Goal: Transaction & Acquisition: Obtain resource

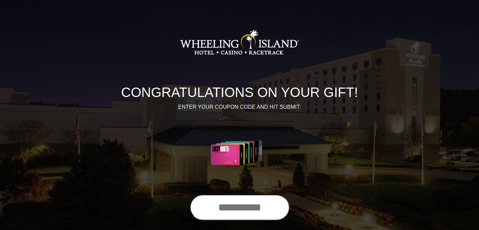
click at [236, 210] on input "text" at bounding box center [240, 207] width 100 height 26
click at [244, 207] on input "text" at bounding box center [240, 207] width 100 height 26
click at [246, 204] on input "text" at bounding box center [240, 207] width 100 height 26
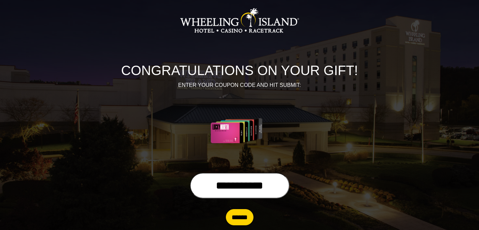
scroll to position [33, 0]
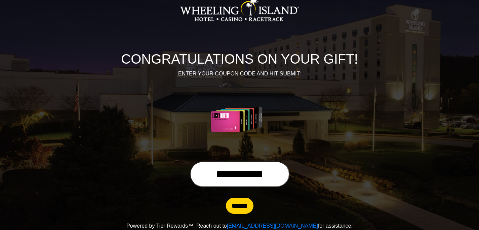
type input "**********"
click at [245, 203] on input "******" at bounding box center [240, 205] width 28 height 16
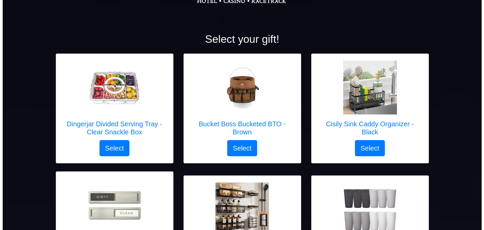
scroll to position [84, 0]
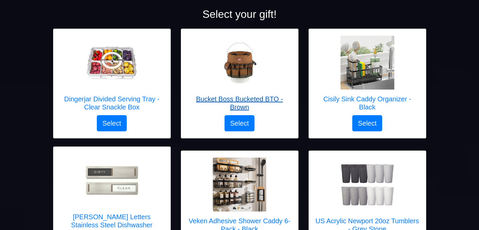
click at [237, 102] on h5 "Bucket Boss Bucketed BTO - Brown" at bounding box center [240, 103] width 104 height 16
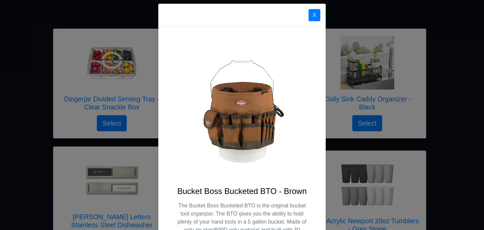
scroll to position [0, 0]
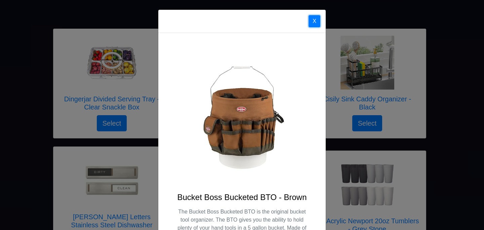
click at [312, 22] on button "X" at bounding box center [315, 21] width 12 height 12
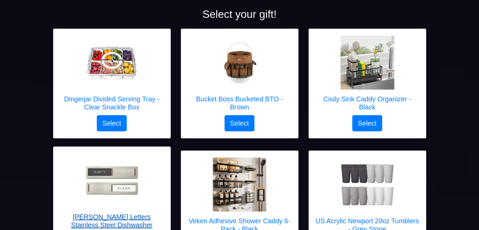
click at [110, 185] on img at bounding box center [112, 181] width 54 height 30
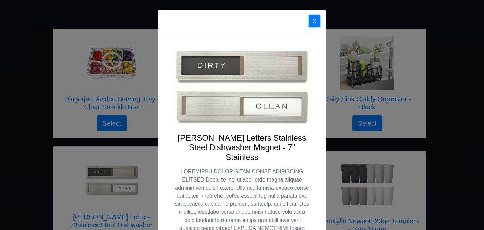
click at [312, 21] on button "X" at bounding box center [315, 21] width 12 height 12
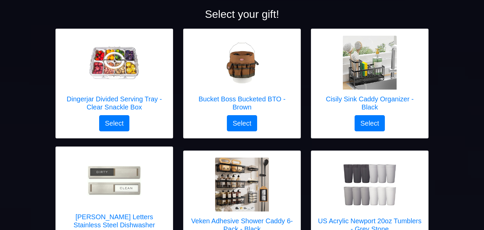
scroll to position [87, 0]
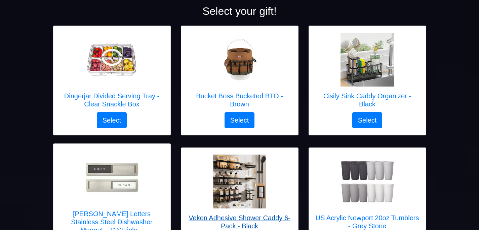
click at [233, 174] on img at bounding box center [240, 181] width 54 height 54
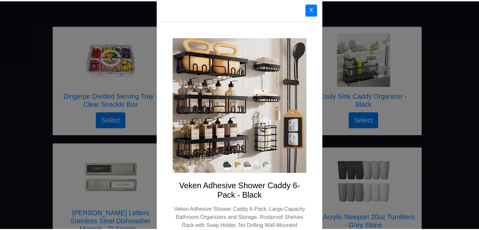
scroll to position [0, 0]
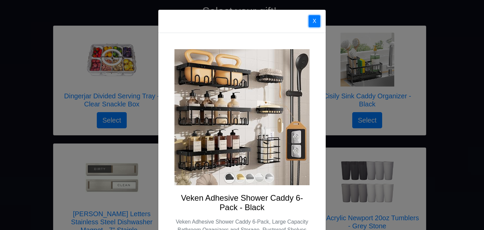
click at [313, 19] on button "X" at bounding box center [315, 21] width 12 height 12
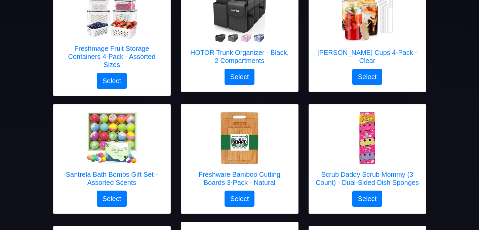
scroll to position [390, 0]
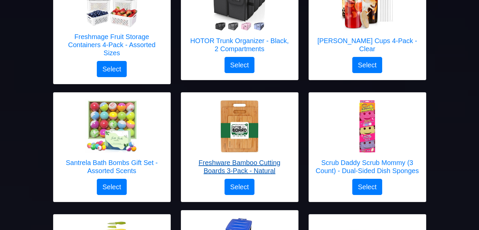
click at [267, 158] on h5 "Freshware Bamboo Cutting Boards 3-Pack - Natural" at bounding box center [240, 166] width 104 height 16
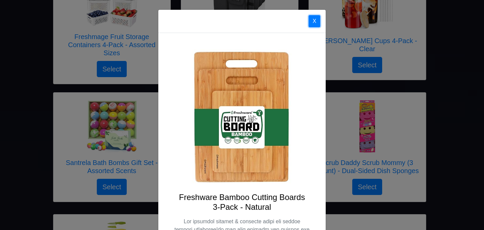
drag, startPoint x: 311, startPoint y: 21, endPoint x: 281, endPoint y: 34, distance: 32.5
click at [311, 21] on button "X" at bounding box center [315, 21] width 12 height 12
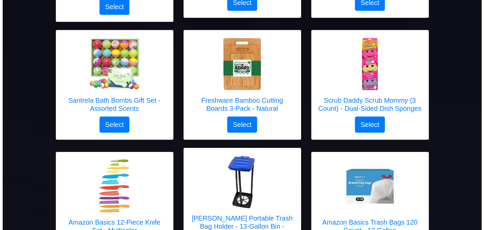
scroll to position [491, 0]
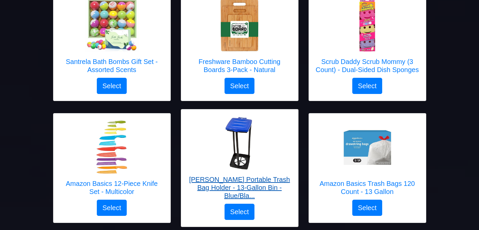
click at [237, 175] on h5 "[PERSON_NAME] Portable Trash Bag Holder - 13-Gallon Bin - Blue/Bla..." at bounding box center [240, 187] width 104 height 24
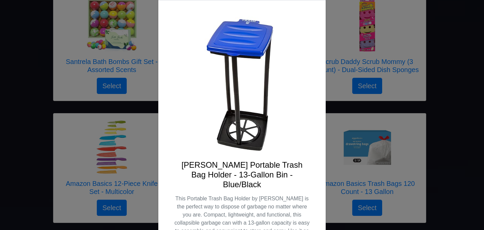
scroll to position [0, 0]
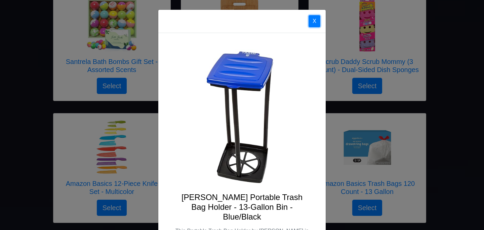
click at [315, 23] on button "X" at bounding box center [315, 21] width 12 height 12
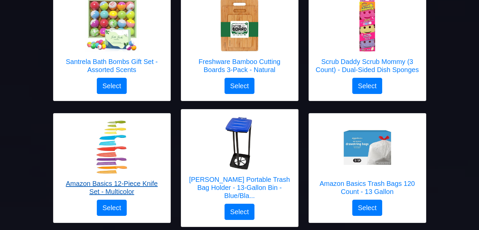
click at [110, 152] on img at bounding box center [112, 147] width 54 height 54
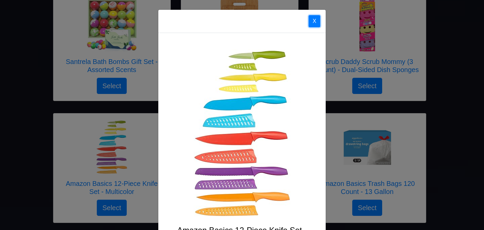
click at [313, 24] on button "X" at bounding box center [315, 21] width 12 height 12
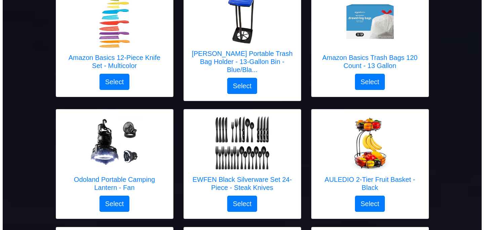
scroll to position [626, 0]
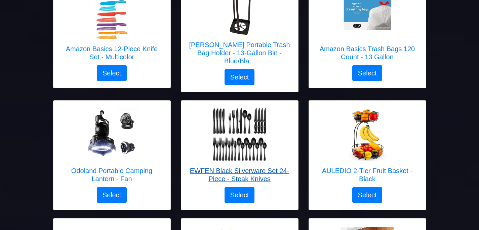
click at [235, 136] on img at bounding box center [240, 134] width 54 height 54
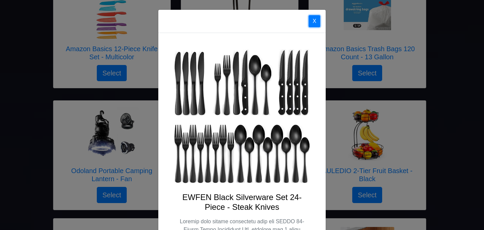
click at [311, 22] on button "X" at bounding box center [315, 21] width 12 height 12
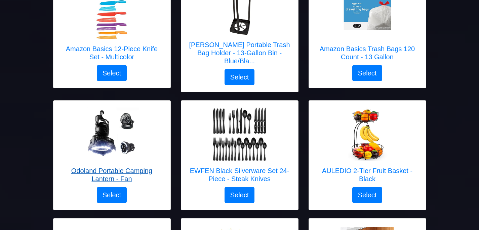
click at [97, 167] on h5 "Odoland Portable Camping Lantern - Fan" at bounding box center [112, 175] width 104 height 16
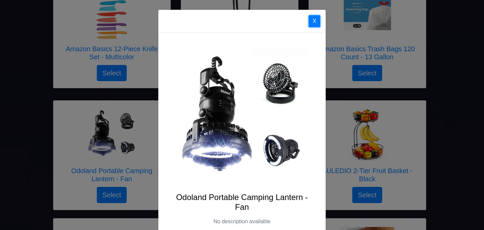
click at [312, 23] on button "X" at bounding box center [315, 21] width 12 height 12
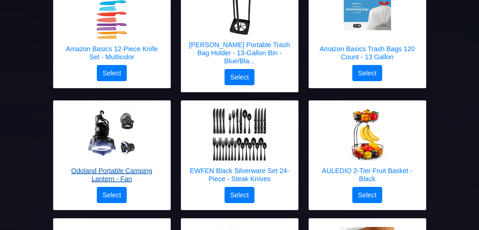
click at [123, 167] on h5 "Odoland Portable Camping Lantern - Fan" at bounding box center [112, 175] width 104 height 16
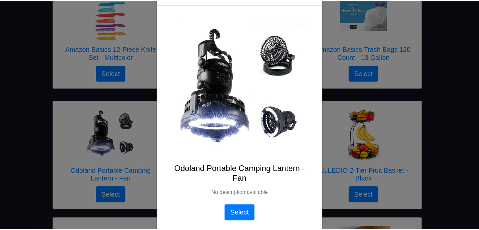
scroll to position [12, 0]
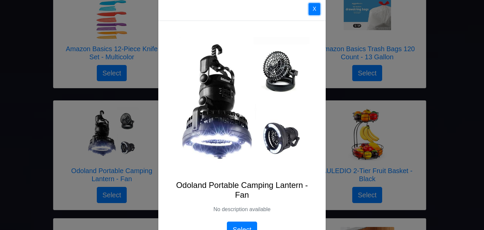
click at [312, 11] on button "X" at bounding box center [315, 9] width 12 height 12
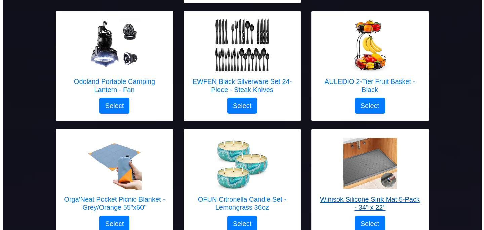
scroll to position [727, 0]
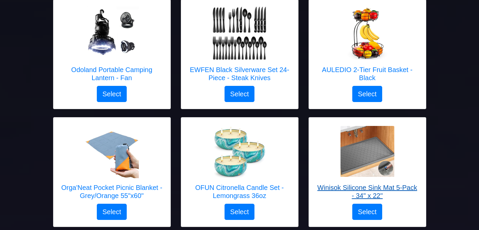
click at [371, 183] on h5 "Winisok Silicone Sink Mat 5-Pack - 34" x 22"" at bounding box center [368, 191] width 104 height 16
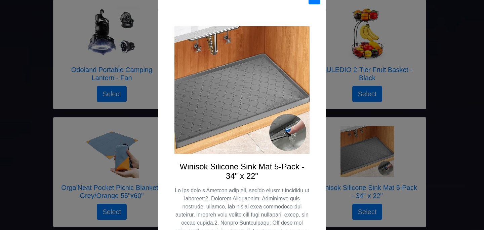
scroll to position [0, 0]
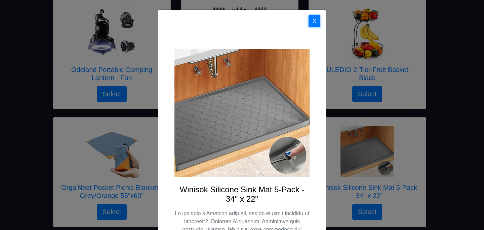
click at [310, 22] on button "X" at bounding box center [315, 21] width 12 height 12
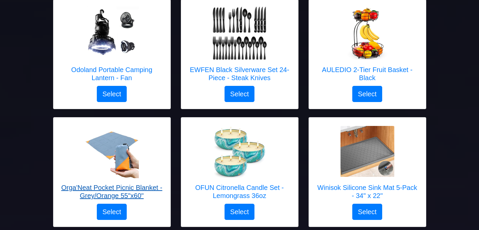
click at [122, 183] on h5 "Orga'Neat Pocket Picnic Blanket - Grey/Orange 55"x60"" at bounding box center [112, 191] width 104 height 16
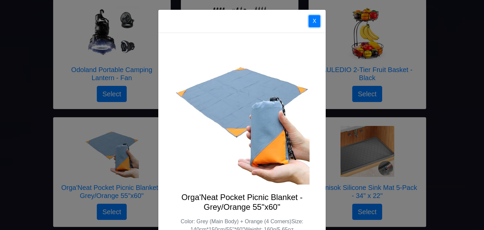
click at [315, 20] on button "X" at bounding box center [315, 21] width 12 height 12
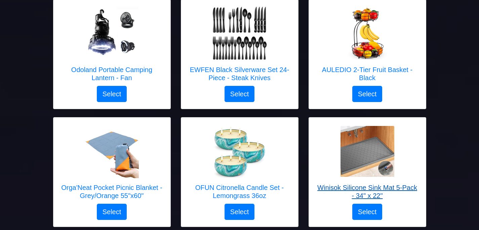
click at [357, 183] on h5 "Winisok Silicone Sink Mat 5-Pack - 34" x 22"" at bounding box center [368, 191] width 104 height 16
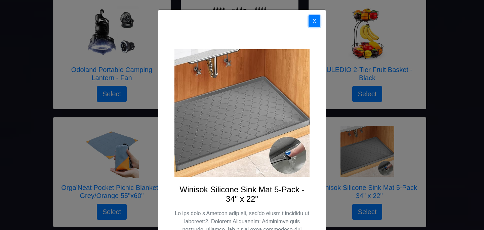
click at [313, 26] on button "X" at bounding box center [315, 21] width 12 height 12
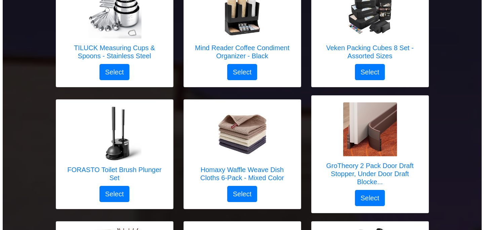
scroll to position [996, 0]
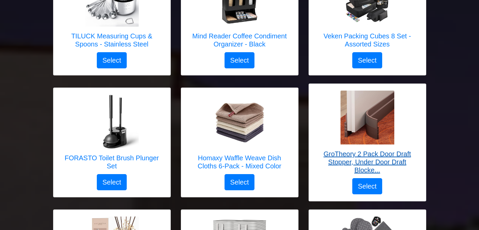
click at [372, 150] on h5 "GroTheory 2 Pack Door Draft Stopper, Under Door Draft Blocke..." at bounding box center [368, 162] width 104 height 24
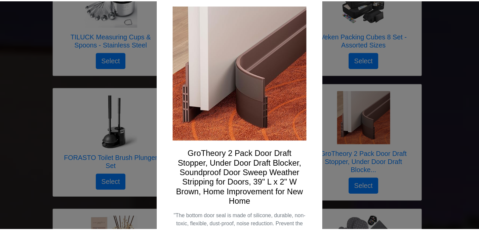
scroll to position [0, 0]
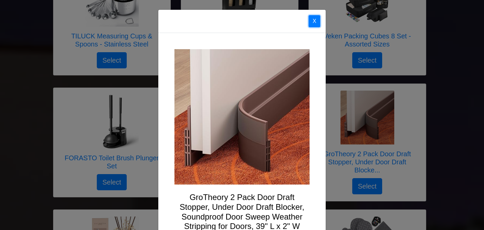
click at [315, 25] on button "X" at bounding box center [315, 21] width 12 height 12
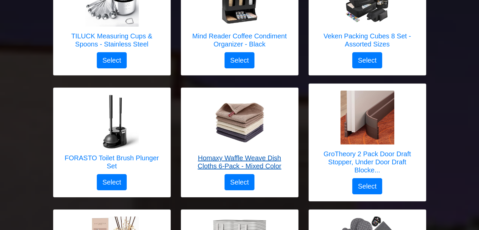
click at [229, 154] on h5 "Homaxy Waffle Weave Dish Cloths 6-Pack - Mixed Color" at bounding box center [240, 162] width 104 height 16
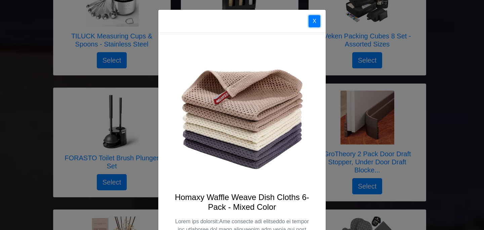
drag, startPoint x: 313, startPoint y: 20, endPoint x: 305, endPoint y: 23, distance: 8.7
click at [313, 20] on button "X" at bounding box center [315, 21] width 12 height 12
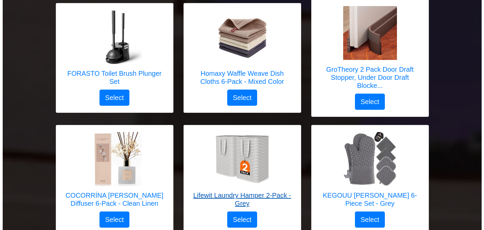
scroll to position [1097, 0]
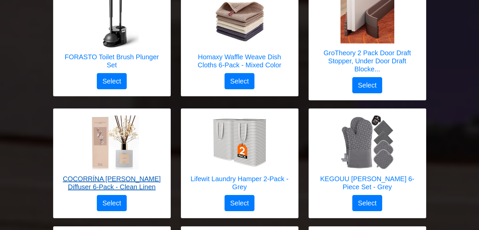
click at [121, 175] on h5 "COCORRÍNA [PERSON_NAME] Diffuser 6-Pack - Clean Linen" at bounding box center [112, 183] width 104 height 16
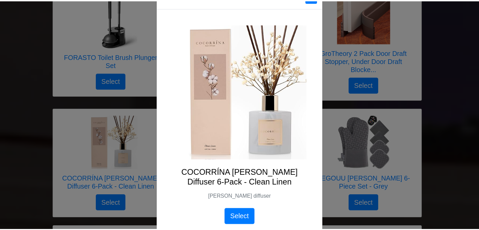
scroll to position [0, 0]
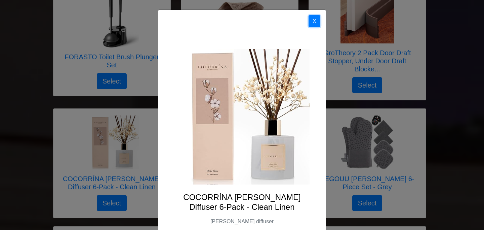
click at [316, 22] on button "X" at bounding box center [315, 21] width 12 height 12
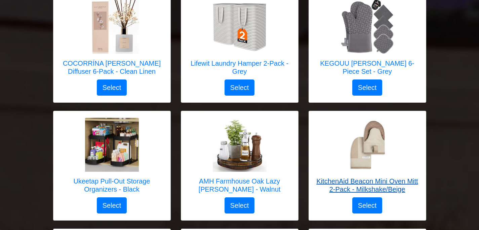
scroll to position [1231, 0]
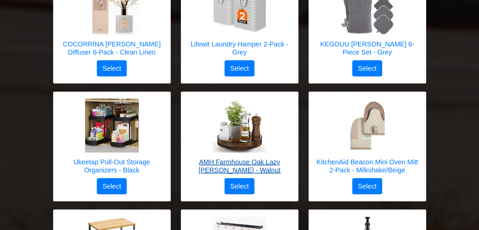
click at [246, 158] on h5 "AMH Farmhouse Oak Lazy [PERSON_NAME] - Walnut" at bounding box center [240, 166] width 104 height 16
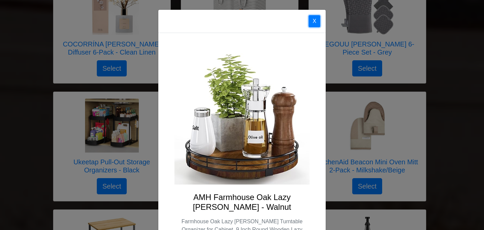
click at [312, 22] on button "X" at bounding box center [315, 21] width 12 height 12
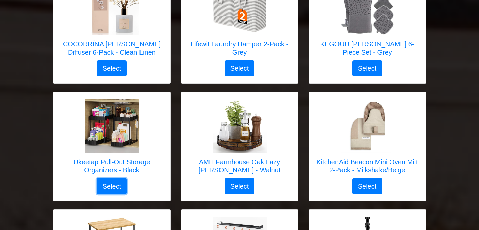
click at [112, 178] on button "Select" at bounding box center [112, 186] width 30 height 16
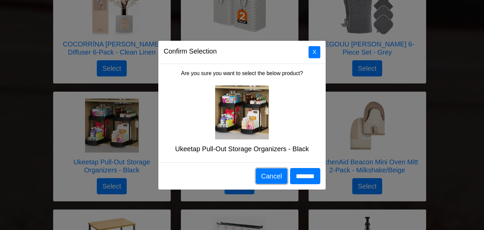
click at [268, 175] on button "Cancel" at bounding box center [272, 175] width 32 height 15
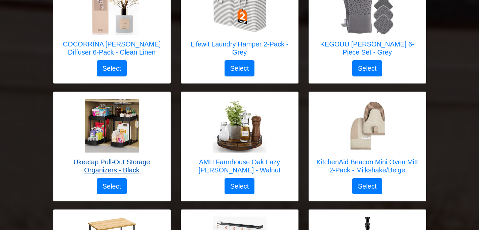
click at [108, 117] on img at bounding box center [112, 126] width 54 height 54
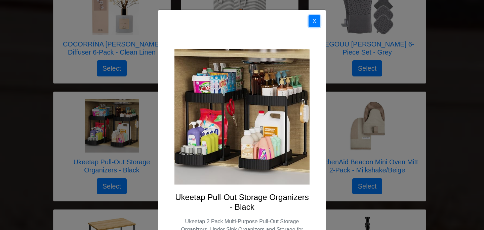
click at [313, 24] on button "X" at bounding box center [315, 21] width 12 height 12
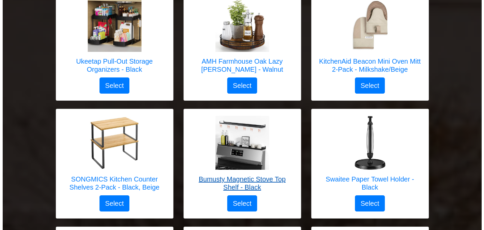
scroll to position [1332, 0]
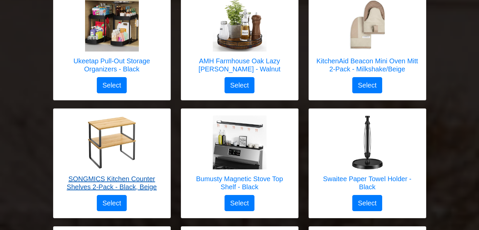
click at [109, 175] on h5 "SONGMICS Kitchen Counter Shelves 2-Pack - Black, Beige" at bounding box center [112, 183] width 104 height 16
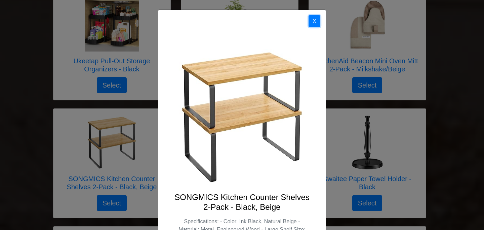
click at [312, 20] on button "X" at bounding box center [315, 21] width 12 height 12
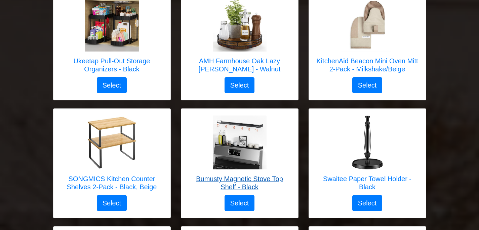
click at [237, 175] on h5 "Bumusty Magnetic Stove Top Shelf - Black" at bounding box center [240, 183] width 104 height 16
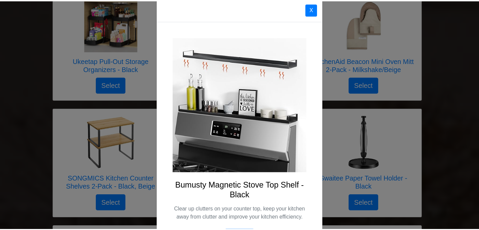
scroll to position [0, 0]
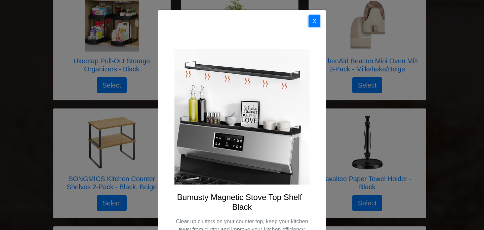
click at [313, 22] on button "X" at bounding box center [315, 21] width 12 height 12
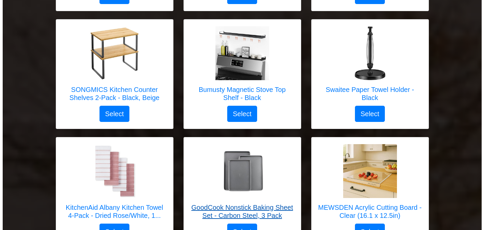
scroll to position [1433, 0]
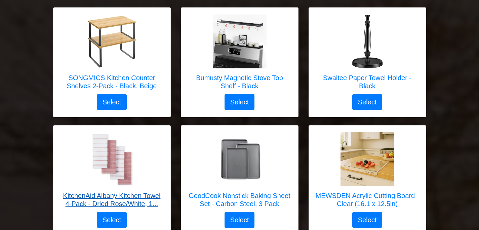
click at [140, 191] on h5 "KitchenAid Albany Kitchen Towel 4-Pack - Dried Rose/White, 1..." at bounding box center [112, 199] width 104 height 16
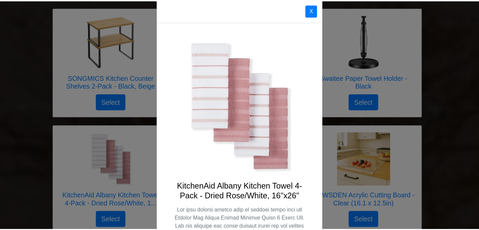
scroll to position [0, 0]
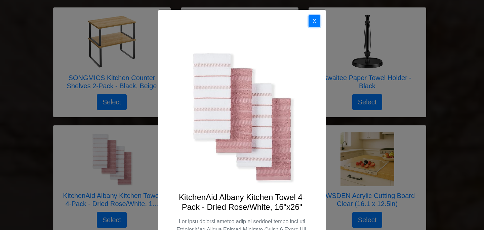
click at [314, 18] on button "X" at bounding box center [315, 21] width 12 height 12
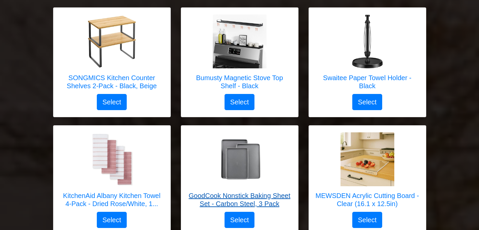
click at [236, 191] on h5 "GoodCook Nonstick Baking Sheet Set - Carbon Steel, 3 Pack" at bounding box center [240, 199] width 104 height 16
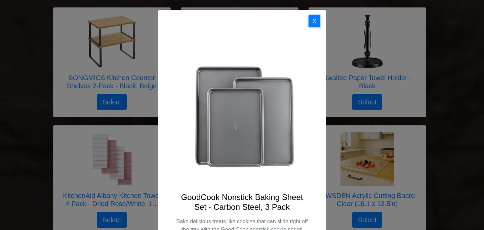
click at [311, 21] on button "X" at bounding box center [315, 21] width 12 height 12
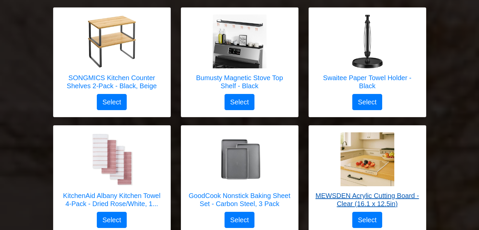
click at [357, 191] on h5 "MEWSDEN Acrylic Cutting Board - Clear (16.1 x 12.5in)" at bounding box center [368, 199] width 104 height 16
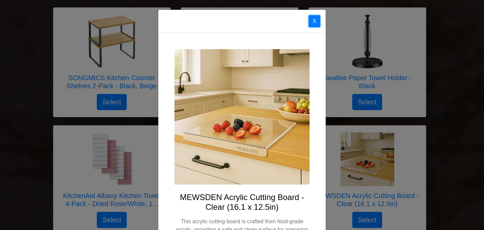
click at [313, 23] on button "X" at bounding box center [315, 21] width 12 height 12
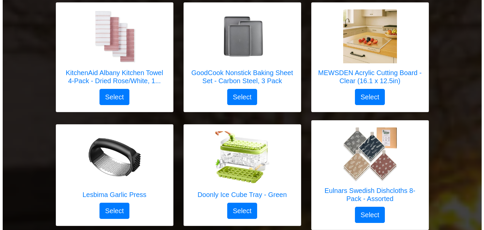
scroll to position [1568, 0]
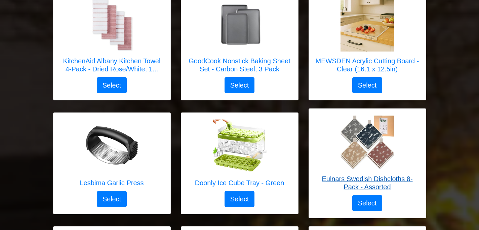
click at [362, 175] on h5 "Eulnars Swedish Dishcloths 8-Pack - Assorted" at bounding box center [368, 183] width 104 height 16
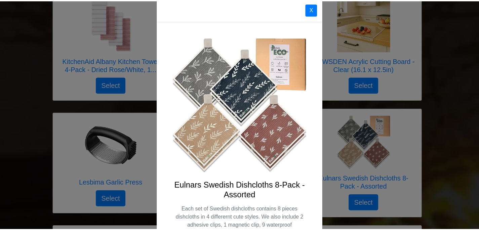
scroll to position [0, 0]
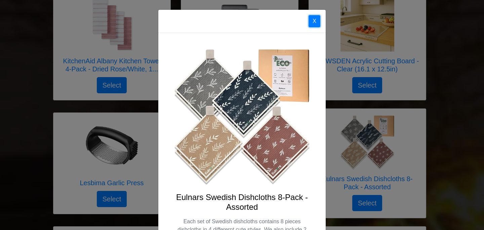
click at [310, 20] on button "X" at bounding box center [315, 21] width 12 height 12
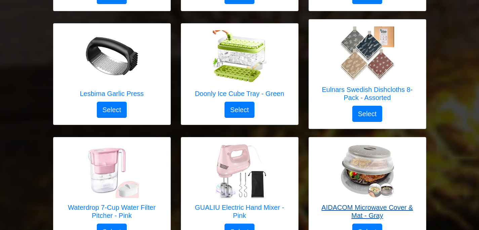
scroll to position [1669, 0]
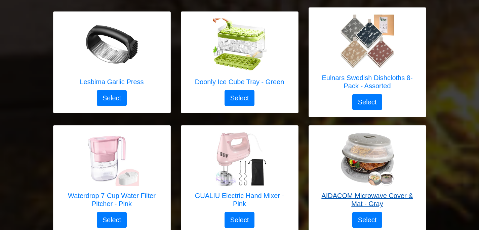
click at [362, 191] on h5 "AIDACOM Microwave Cover & Mat - Gray" at bounding box center [368, 199] width 104 height 16
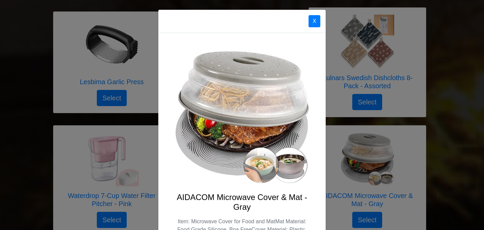
click at [116, 162] on div "X AIDACOM Microwave Cover & Mat - Gray Item: Microwave Cover for Food and MatMa…" at bounding box center [242, 115] width 484 height 230
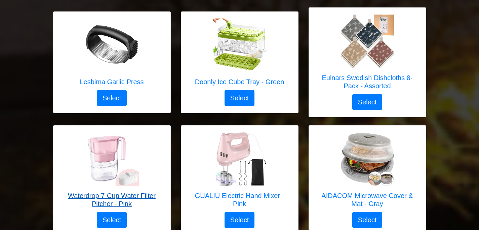
click at [114, 163] on img at bounding box center [112, 159] width 54 height 54
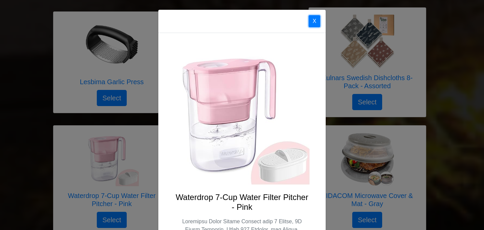
click at [312, 21] on button "X" at bounding box center [315, 21] width 12 height 12
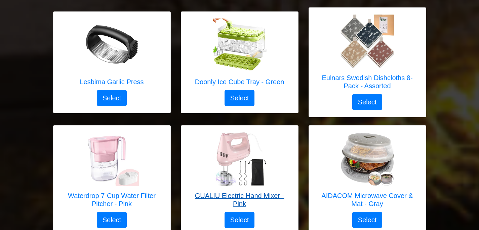
click at [228, 147] on img at bounding box center [240, 159] width 54 height 54
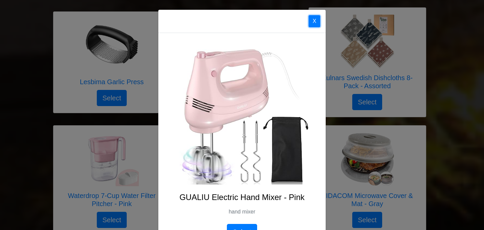
click at [311, 23] on button "X" at bounding box center [315, 21] width 12 height 12
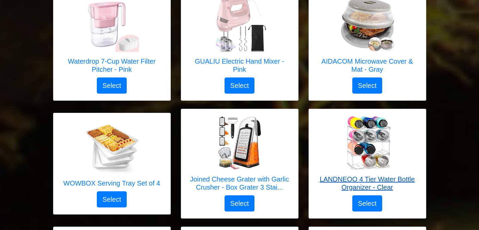
scroll to position [1803, 0]
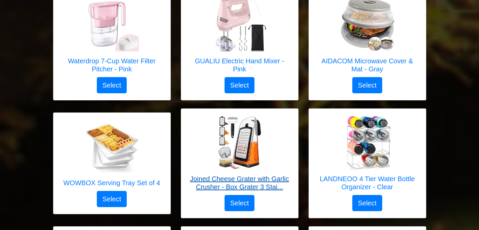
click at [246, 175] on h5 "Joined Cheese Grater with Garlic Crusher - Box Grater 3 Stai..." at bounding box center [240, 183] width 104 height 16
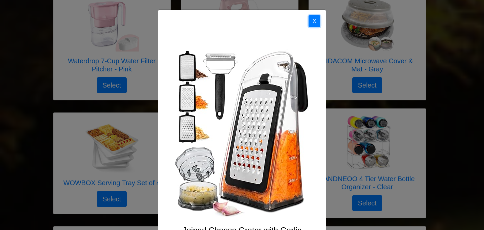
drag, startPoint x: 315, startPoint y: 23, endPoint x: 269, endPoint y: 33, distance: 46.8
click at [313, 24] on button "X" at bounding box center [315, 21] width 12 height 12
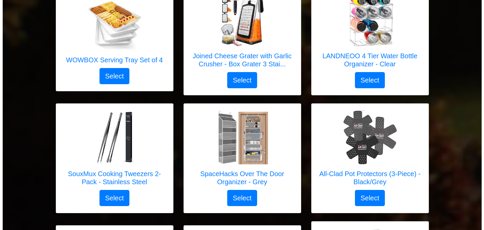
scroll to position [1938, 0]
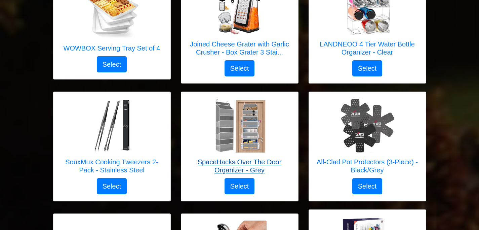
click at [230, 158] on h5 "SpaceHacks Over The Door Organizer - Grey" at bounding box center [240, 166] width 104 height 16
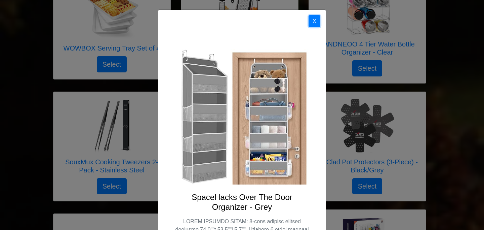
click at [314, 22] on button "X" at bounding box center [315, 21] width 12 height 12
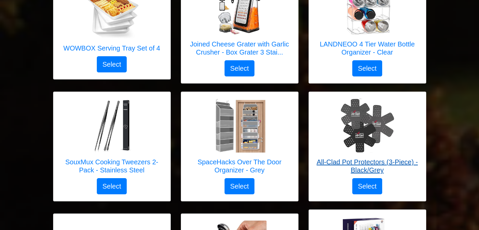
click at [370, 158] on h5 "All-Clad Pot Protectors (3-Piece) - Black/Grey" at bounding box center [368, 166] width 104 height 16
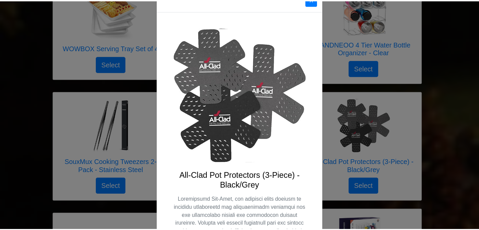
scroll to position [34, 0]
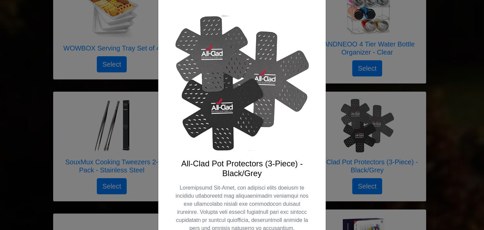
click at [395, 204] on div "X All-Clad Pot Protectors (3-Piece) - Black/Grey Select" at bounding box center [242, 115] width 484 height 230
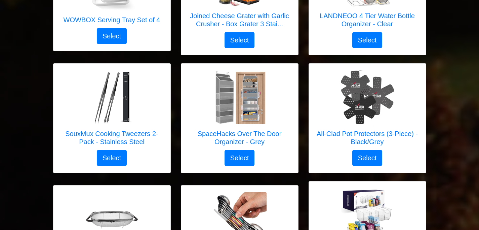
scroll to position [2005, 0]
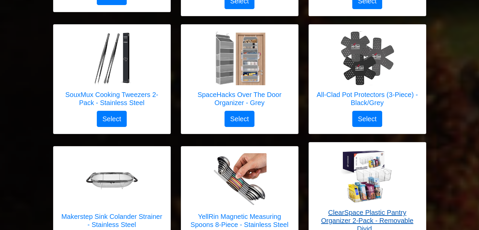
click at [381, 208] on h5 "ClearSpace Plastic Pantry Organizer 2-Pack - Removable Divid..." at bounding box center [368, 220] width 104 height 24
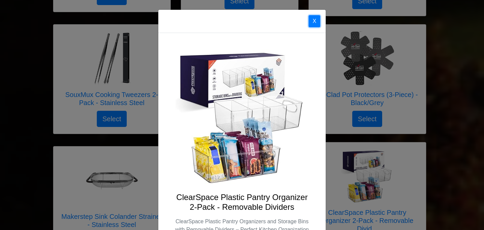
click at [314, 21] on button "X" at bounding box center [315, 21] width 12 height 12
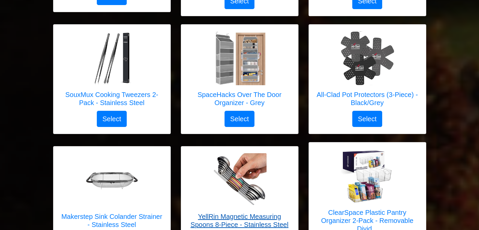
click at [249, 172] on img at bounding box center [240, 180] width 54 height 54
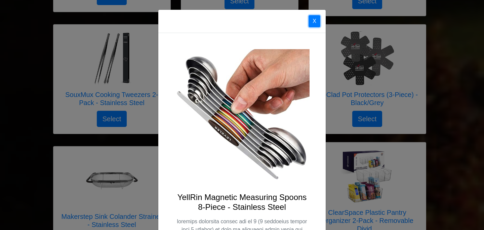
click at [311, 22] on button "X" at bounding box center [315, 21] width 12 height 12
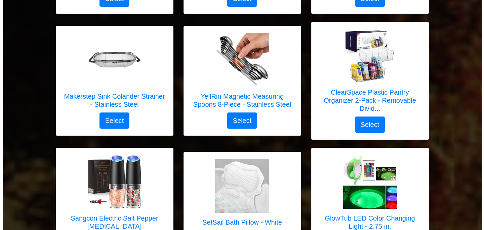
scroll to position [2140, 0]
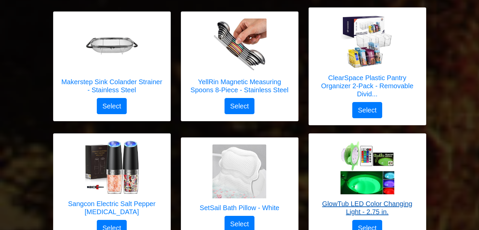
click at [364, 200] on h5 "GlowTub LED Color Changing Light - 2.75 in." at bounding box center [368, 208] width 104 height 16
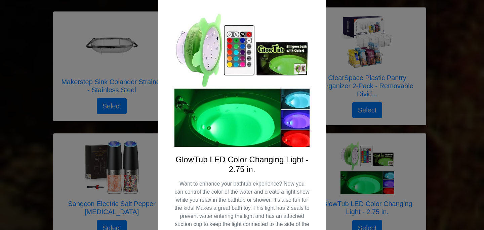
scroll to position [0, 0]
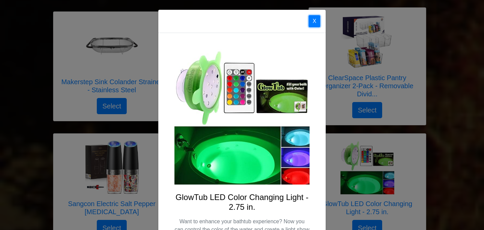
click at [313, 24] on button "X" at bounding box center [315, 21] width 12 height 12
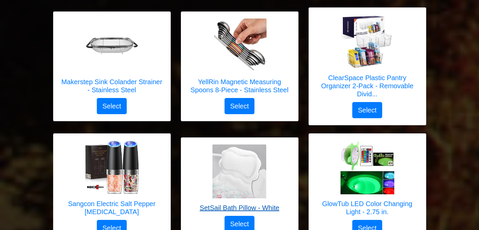
click at [245, 204] on h5 "SetSail Bath Pillow - White" at bounding box center [240, 208] width 80 height 8
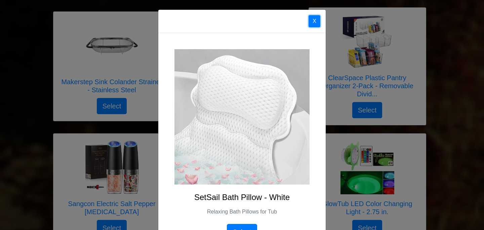
click at [314, 23] on button "X" at bounding box center [315, 21] width 12 height 12
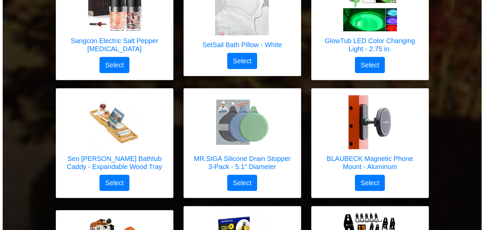
scroll to position [2308, 0]
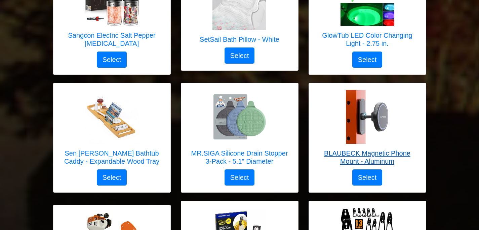
click at [368, 149] on h5 "BLAUBECK Magnetic Phone Mount - Aluminum" at bounding box center [368, 157] width 104 height 16
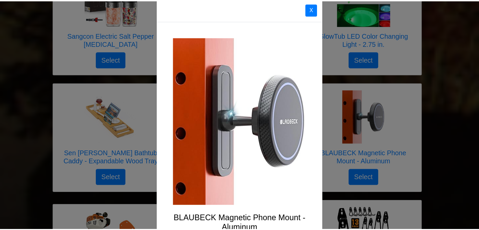
scroll to position [0, 0]
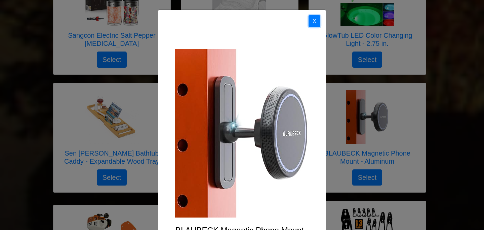
click at [310, 22] on button "X" at bounding box center [315, 21] width 12 height 12
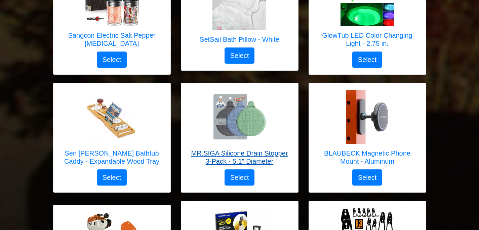
click at [225, 149] on h5 "MR.SIGA Silicone Drain Stopper 3-Pack - 5.1" Diameter" at bounding box center [240, 157] width 104 height 16
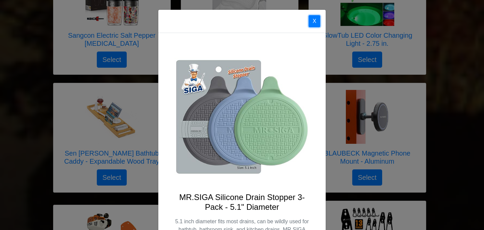
click at [313, 23] on button "X" at bounding box center [315, 21] width 12 height 12
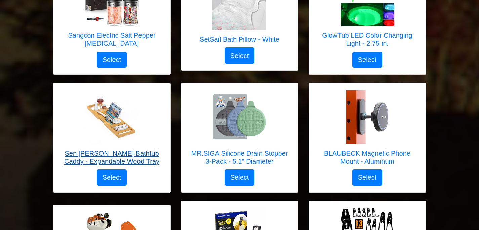
click at [123, 149] on h5 "Sen [PERSON_NAME] Bathtub Caddy - Expandable Wood Tray" at bounding box center [112, 157] width 104 height 16
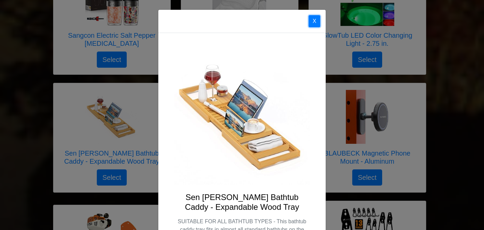
click at [312, 23] on button "X" at bounding box center [315, 21] width 12 height 12
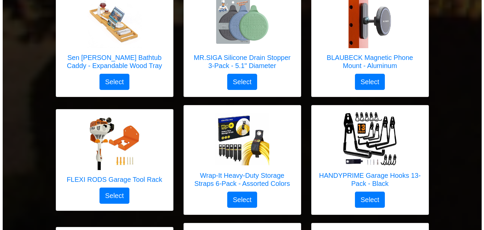
scroll to position [2409, 0]
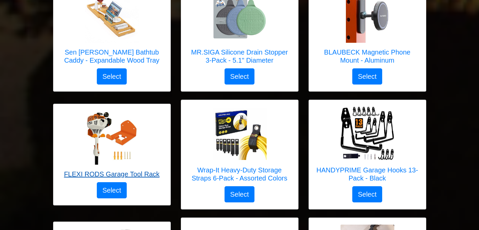
click at [125, 170] on h5 "FLEXI RODS Garage Tool Rack" at bounding box center [112, 174] width 96 height 8
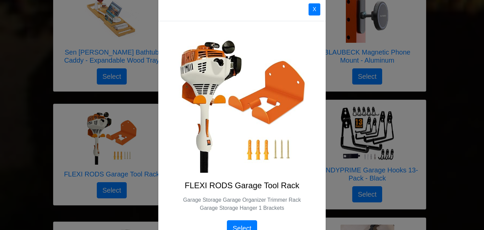
scroll to position [0, 0]
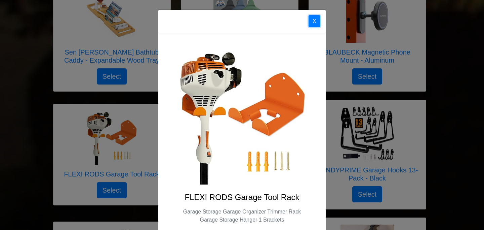
click at [315, 22] on button "X" at bounding box center [315, 21] width 12 height 12
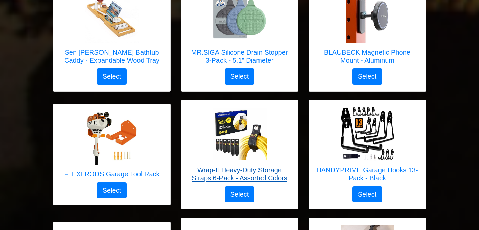
click at [240, 166] on h5 "Wrap-It Heavy-Duty Storage Straps 6-Pack - Assorted Colors" at bounding box center [240, 174] width 104 height 16
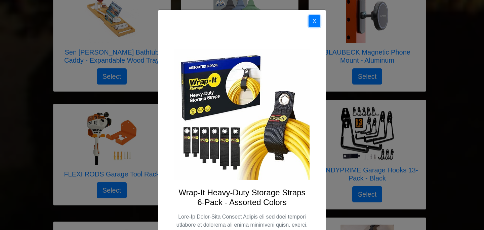
click at [311, 20] on button "X" at bounding box center [315, 21] width 12 height 12
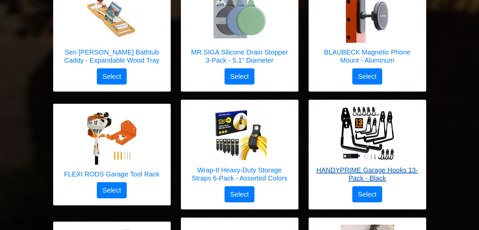
click at [358, 166] on h5 "HANDYPRIME Garage Hooks 13-Pack - Black" at bounding box center [368, 174] width 104 height 16
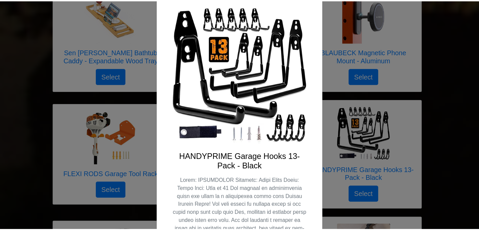
scroll to position [34, 0]
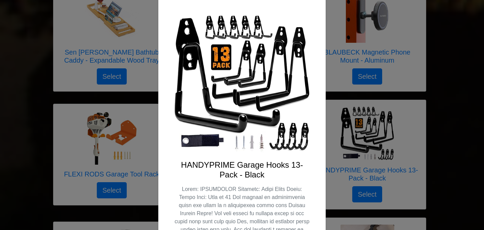
click at [113, 140] on div "X HANDYPRIME Garage Hooks 13-Pack - Black Select" at bounding box center [242, 115] width 484 height 230
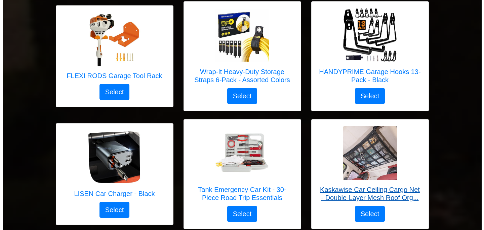
scroll to position [2510, 0]
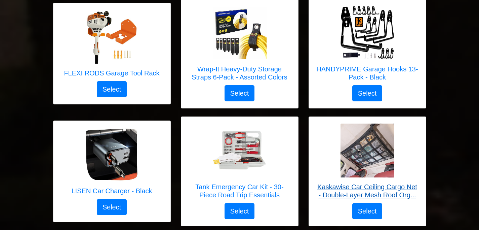
click at [326, 183] on h5 "Kaskawise Car Ceiling Cargo Net - Double-Layer Mesh Roof Org..." at bounding box center [368, 191] width 104 height 16
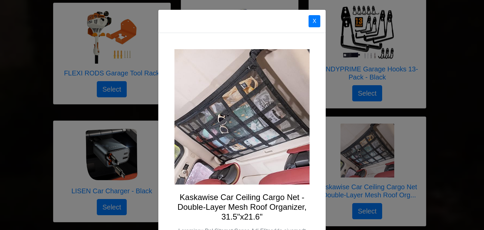
click at [316, 22] on button "X" at bounding box center [315, 21] width 12 height 12
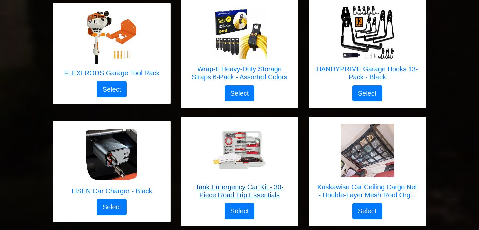
click at [226, 183] on h5 "Tank Emergency Car Kit - 30-Piece Road Trip Essentials" at bounding box center [240, 191] width 104 height 16
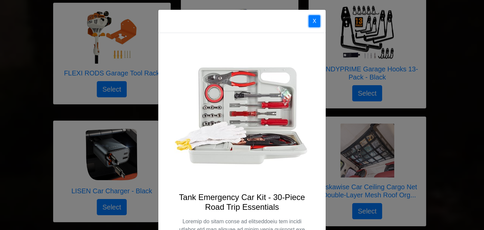
click at [313, 22] on button "X" at bounding box center [315, 21] width 12 height 12
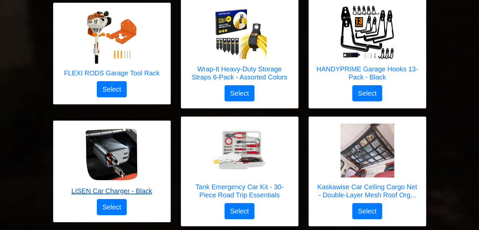
click at [124, 187] on h5 "LISEN Car Charger - Black" at bounding box center [111, 191] width 81 height 8
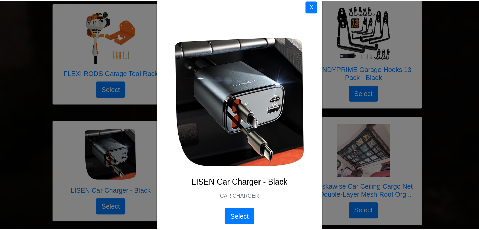
scroll to position [0, 0]
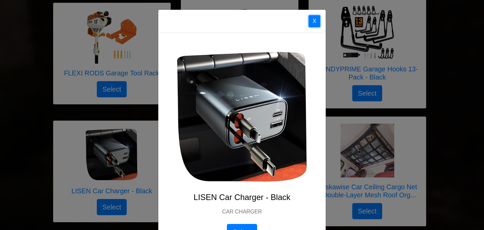
click at [312, 22] on button "X" at bounding box center [315, 21] width 12 height 12
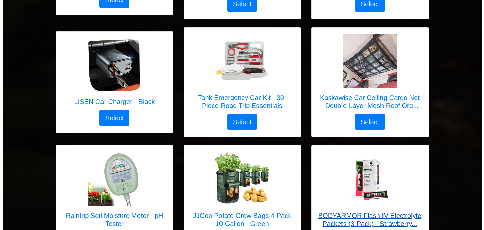
scroll to position [2611, 0]
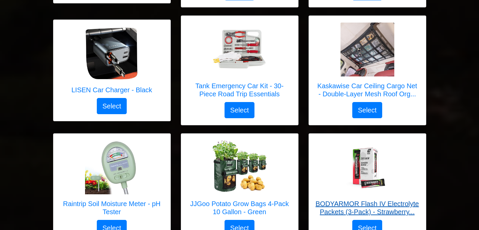
click at [342, 200] on h5 "BODYARMOR Flash IV Electrolyte Packets (3-Pack) - Strawberry..." at bounding box center [368, 208] width 104 height 16
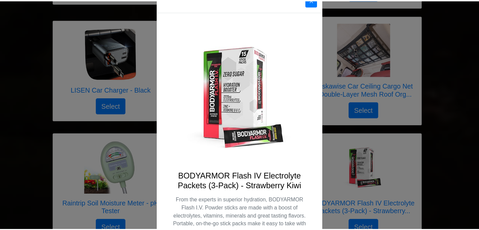
scroll to position [0, 0]
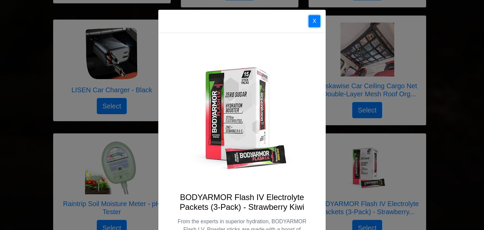
click at [318, 22] on button "X" at bounding box center [315, 21] width 12 height 12
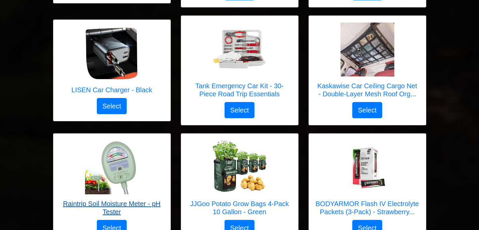
click at [104, 200] on h5 "Raintrip Soil Moisture Meter - pH Tester" at bounding box center [112, 208] width 104 height 16
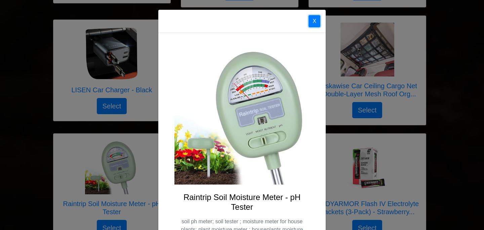
click at [315, 23] on button "X" at bounding box center [315, 21] width 12 height 12
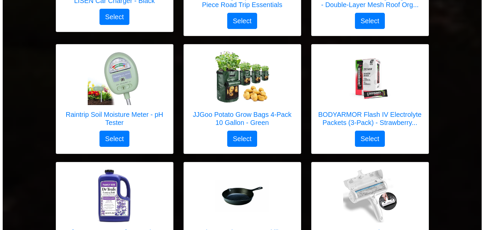
scroll to position [2712, 0]
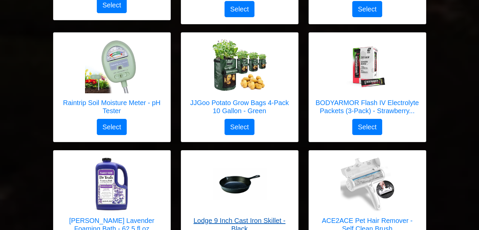
click at [256, 216] on h5 "Lodge 9 Inch Cast Iron Skillet - Black" at bounding box center [240, 224] width 104 height 16
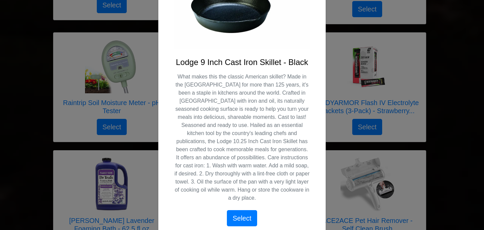
scroll to position [93, 0]
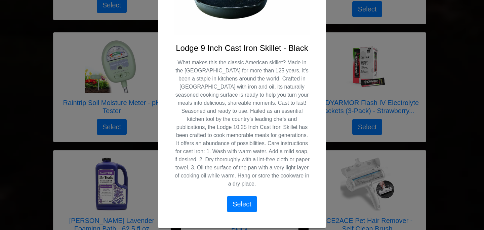
click at [315, 111] on div "Lodge 9 Inch Cast Iron Skillet - Black What makes this the classic American ski…" at bounding box center [242, 84] width 168 height 288
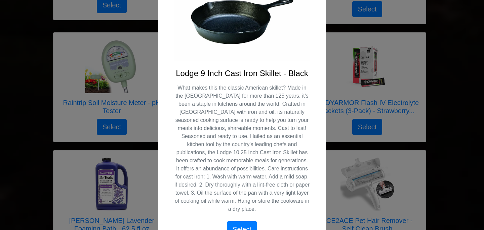
scroll to position [26, 0]
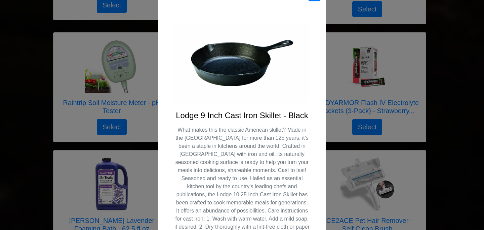
click at [107, 178] on div "X Lodge 9 Inch Cast Iron Skillet - Black Select" at bounding box center [242, 115] width 484 height 230
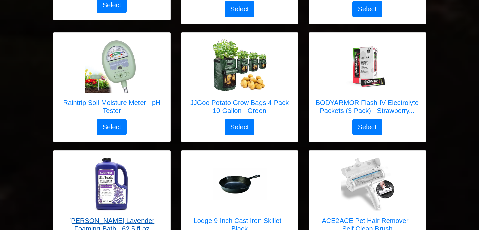
click at [121, 216] on h5 "[PERSON_NAME] Lavender Foaming Bath - 62.5 fl oz" at bounding box center [112, 224] width 104 height 16
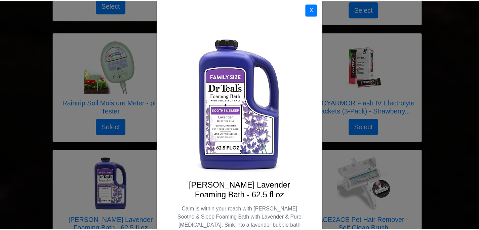
scroll to position [0, 0]
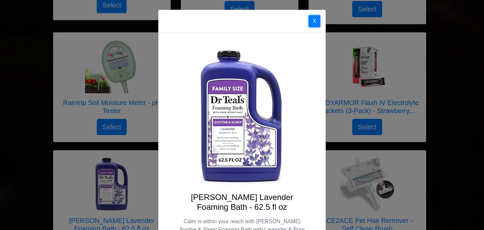
click at [315, 24] on button "X" at bounding box center [315, 21] width 12 height 12
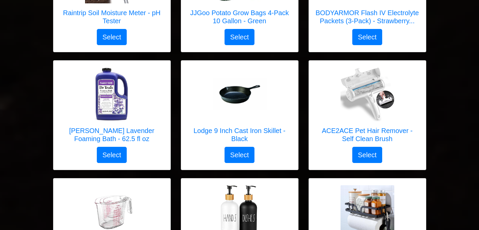
scroll to position [2846, 0]
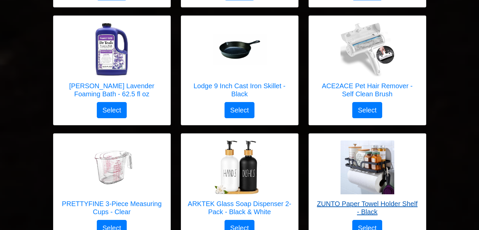
click at [372, 200] on h5 "ZUNTO Paper Towel Holder Shelf - Black" at bounding box center [368, 208] width 104 height 16
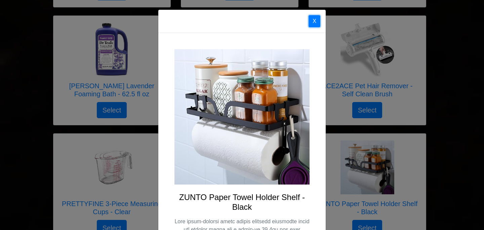
click at [314, 19] on button "X" at bounding box center [315, 21] width 12 height 12
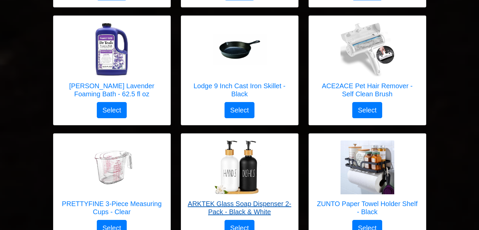
click at [246, 200] on h5 "ARKTEK Glass Soap Dispenser 2-Pack - Black & White" at bounding box center [240, 208] width 104 height 16
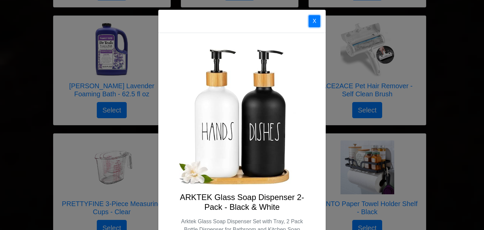
click at [312, 22] on button "X" at bounding box center [315, 21] width 12 height 12
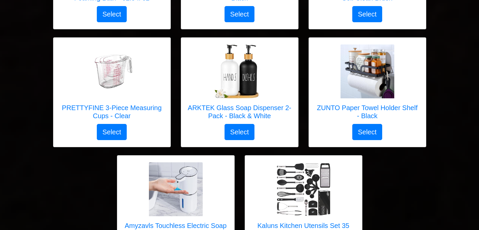
scroll to position [2981, 0]
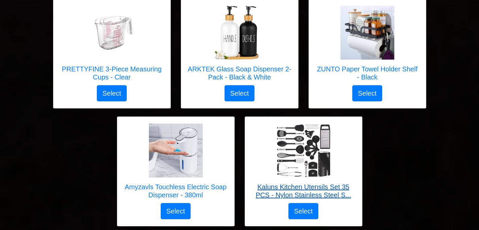
click at [289, 183] on h5 "Kaluns Kitchen Utensils Set 35 PCS - Nylon Stainless Steel S..." at bounding box center [304, 191] width 104 height 16
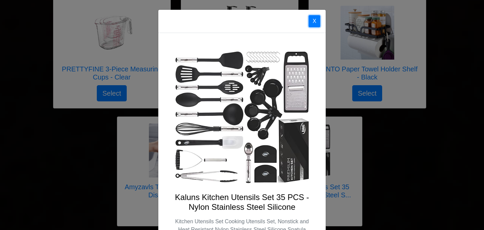
click at [313, 21] on button "X" at bounding box center [315, 21] width 12 height 12
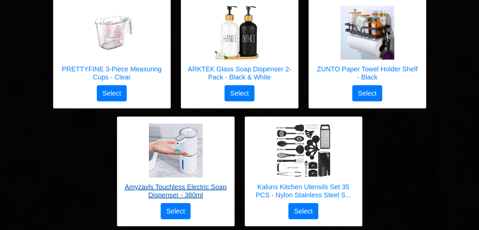
click at [179, 183] on h5 "Amyzavls Touchless Electric Soap Dispenser - 380ml" at bounding box center [176, 191] width 104 height 16
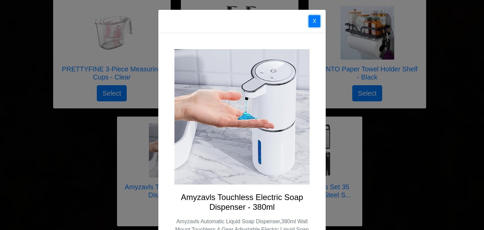
click at [311, 20] on button "X" at bounding box center [315, 21] width 12 height 12
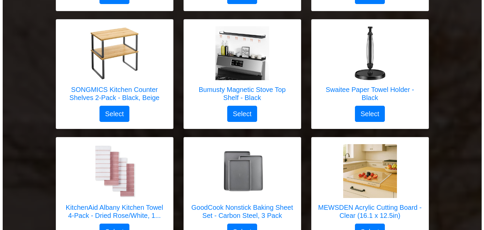
scroll to position [1433, 0]
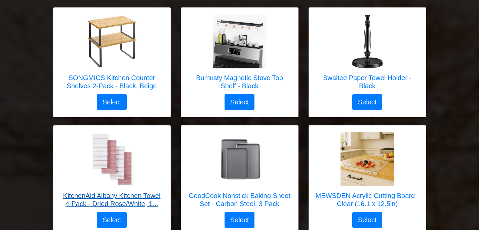
click at [141, 191] on h5 "KitchenAid Albany Kitchen Towel 4-Pack - Dried Rose/White, 1..." at bounding box center [112, 199] width 104 height 16
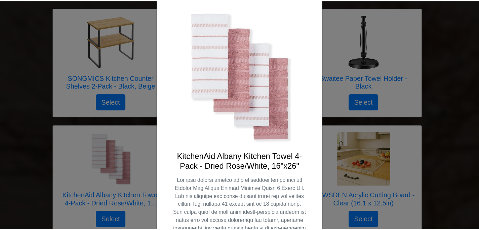
scroll to position [0, 0]
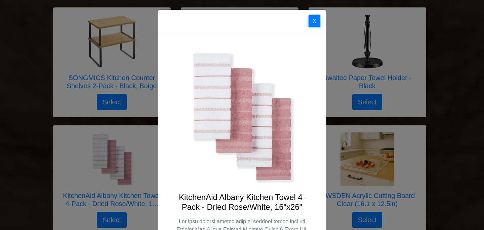
click at [309, 21] on button "X" at bounding box center [315, 21] width 12 height 12
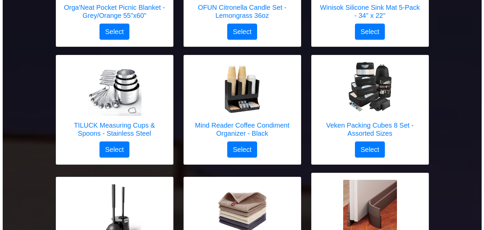
scroll to position [895, 0]
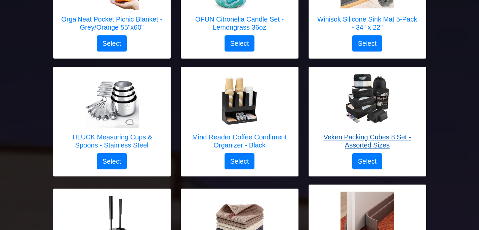
click at [363, 133] on h5 "Veken Packing Cubes 8 Set - Assorted Sizes" at bounding box center [368, 141] width 104 height 16
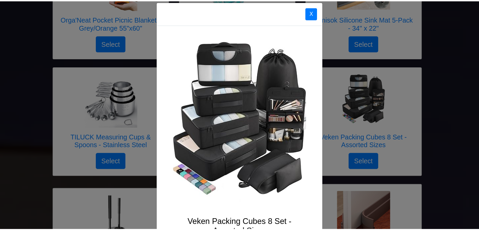
scroll to position [0, 0]
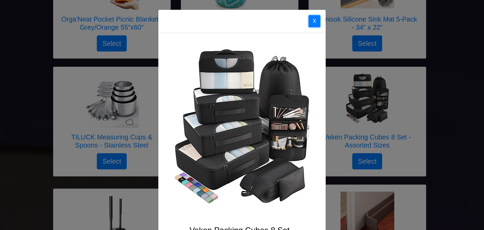
click at [313, 22] on button "X" at bounding box center [315, 21] width 12 height 12
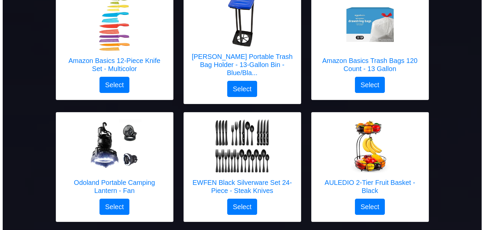
scroll to position [626, 0]
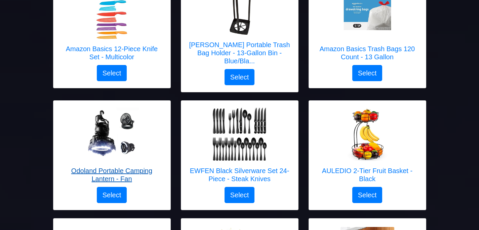
click at [119, 167] on h5 "Odoland Portable Camping Lantern - Fan" at bounding box center [112, 175] width 104 height 16
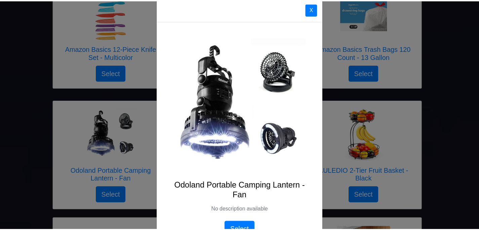
scroll to position [0, 0]
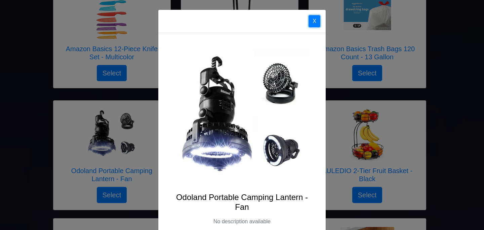
click at [312, 24] on button "X" at bounding box center [315, 21] width 12 height 12
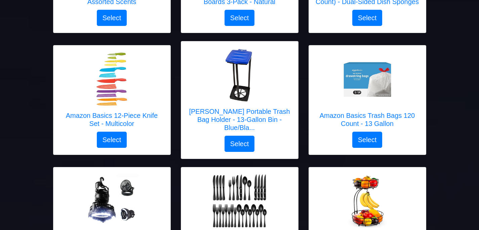
scroll to position [559, 0]
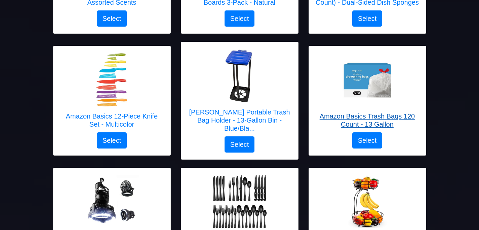
click at [382, 112] on h5 "Amazon Basics Trash Bags 120 Count - 13 Gallon" at bounding box center [368, 120] width 104 height 16
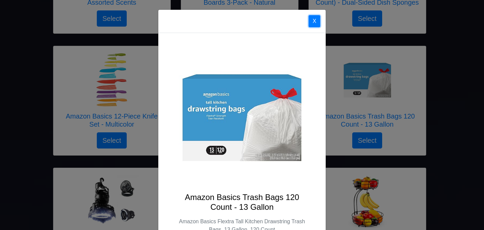
click at [314, 21] on button "X" at bounding box center [315, 21] width 12 height 12
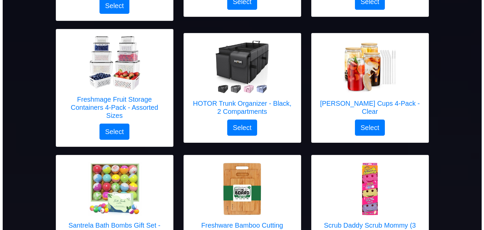
scroll to position [289, 0]
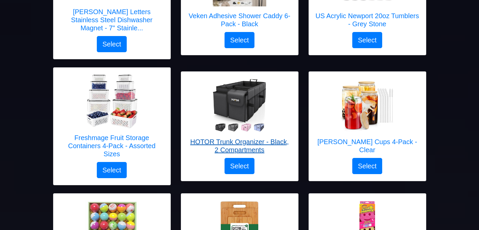
click at [243, 138] on h5 "HOTOR Trunk Organizer - Black, 2 Compartments" at bounding box center [240, 146] width 104 height 16
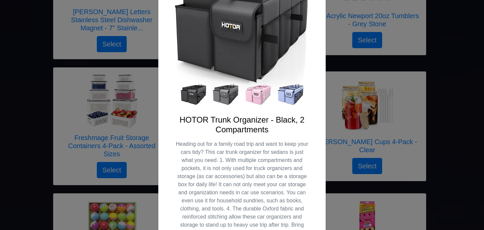
scroll to position [34, 0]
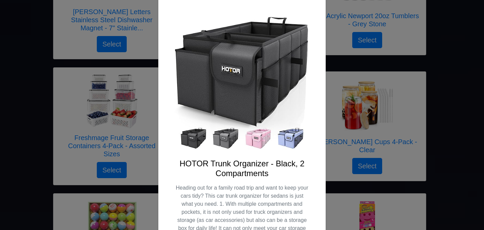
click at [290, 140] on img at bounding box center [242, 82] width 135 height 135
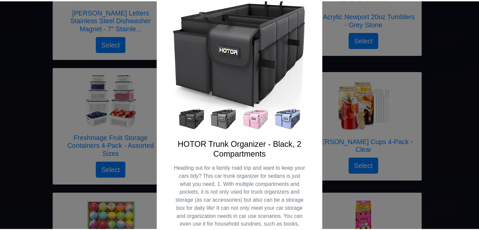
scroll to position [0, 0]
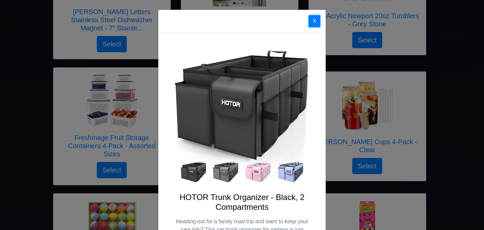
click at [316, 22] on button "X" at bounding box center [315, 21] width 12 height 12
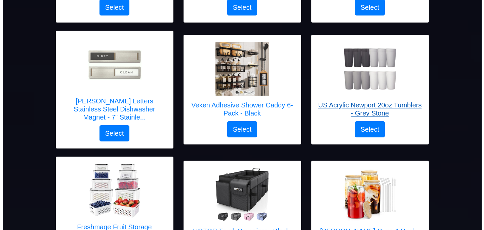
scroll to position [188, 0]
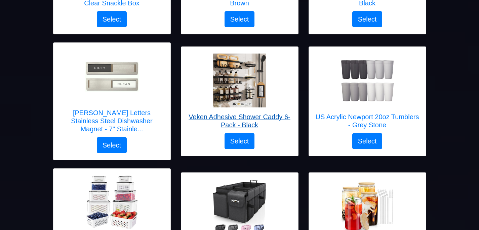
click at [226, 114] on h5 "Veken Adhesive Shower Caddy 6-Pack - Black" at bounding box center [240, 121] width 104 height 16
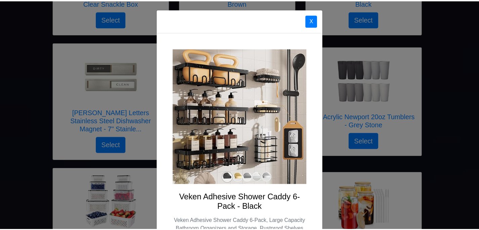
scroll to position [0, 0]
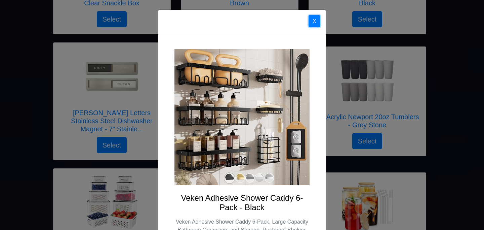
click at [311, 26] on button "X" at bounding box center [315, 21] width 12 height 12
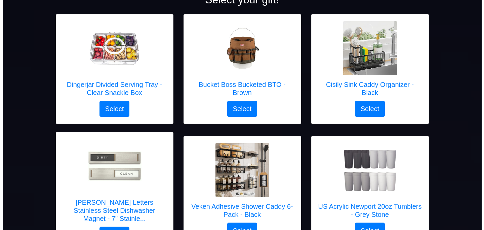
scroll to position [87, 0]
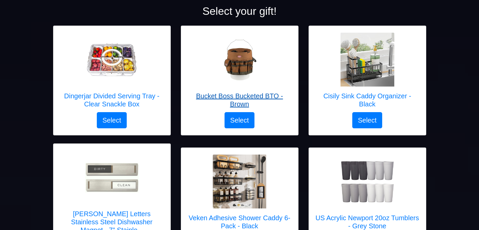
click at [212, 97] on h5 "Bucket Boss Bucketed BTO - Brown" at bounding box center [240, 100] width 104 height 16
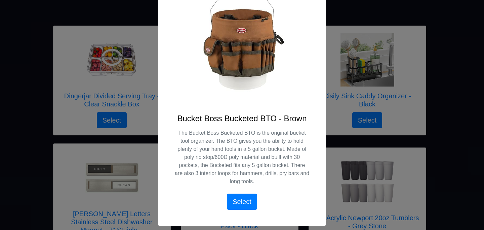
scroll to position [84, 0]
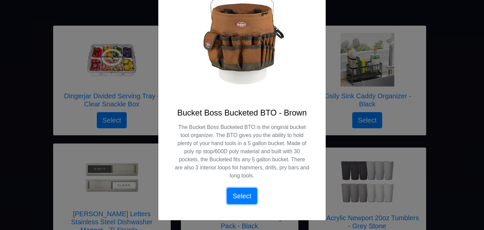
click at [247, 189] on button "Select" at bounding box center [242, 196] width 30 height 16
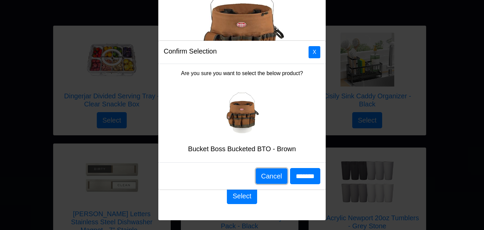
click at [269, 179] on button "Cancel" at bounding box center [272, 175] width 32 height 15
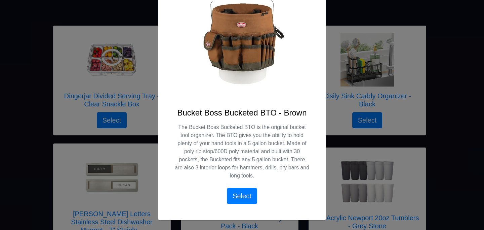
click at [313, 91] on div "Bucket Boss Bucketed BTO - Brown The Bucket Boss Bucketed BTO is the original b…" at bounding box center [242, 85] width 168 height 272
click at [370, 107] on div "X Bucket Boss Bucketed BTO - Brown The Bucket Boss Bucketed BTO is the original…" at bounding box center [242, 115] width 484 height 230
click at [368, 183] on div "X Bucket Boss Bucketed BTO - Brown The Bucket Boss Bucketed BTO is the original…" at bounding box center [242, 115] width 484 height 230
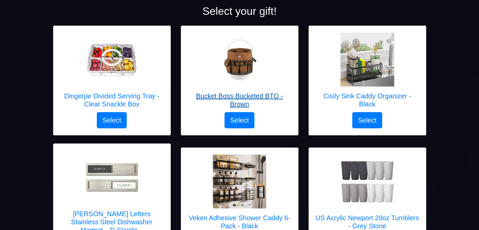
click at [243, 95] on h5 "Bucket Boss Bucketed BTO - Brown" at bounding box center [240, 100] width 104 height 16
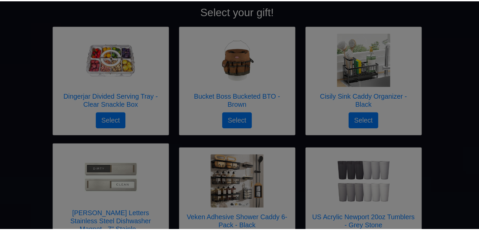
scroll to position [0, 0]
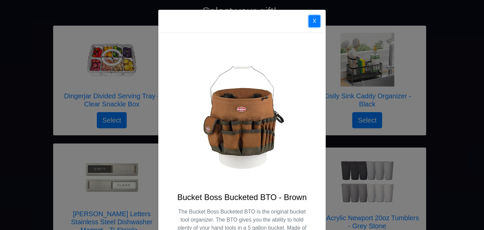
click at [314, 21] on button "X" at bounding box center [315, 21] width 12 height 12
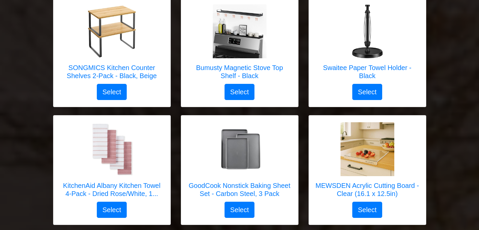
scroll to position [1448, 0]
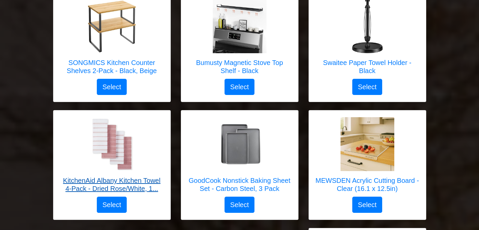
click at [130, 176] on h5 "KitchenAid Albany Kitchen Towel 4-Pack - Dried Rose/White, 1..." at bounding box center [112, 184] width 104 height 16
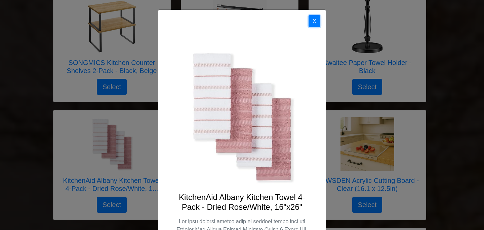
click at [312, 22] on button "X" at bounding box center [315, 21] width 12 height 12
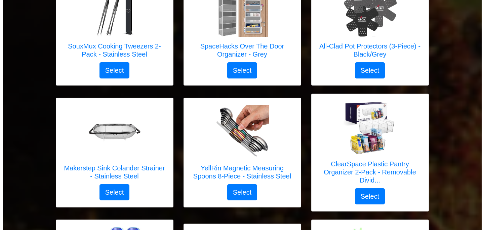
scroll to position [2054, 0]
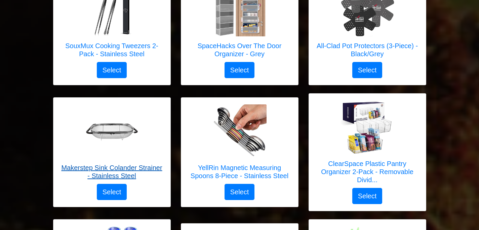
click at [111, 164] on h5 "Makerstep Sink Colander Strainer - Stainless Steel" at bounding box center [112, 172] width 104 height 16
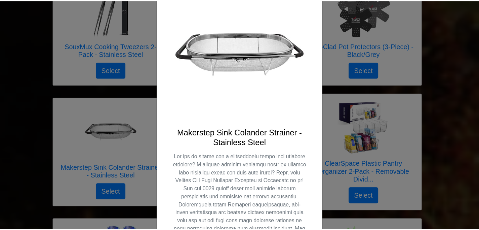
scroll to position [67, 0]
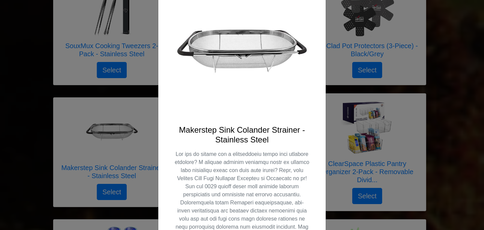
click at [108, 215] on div "X Makerstep Sink Colander Strainer - Stainless Steel Select" at bounding box center [242, 115] width 484 height 230
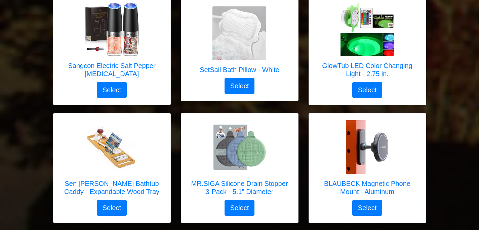
scroll to position [2290, 0]
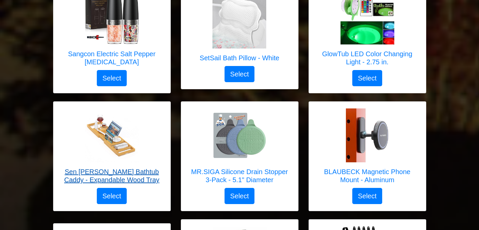
click at [128, 168] on h5 "Sen [PERSON_NAME] Bathtub Caddy - Expandable Wood Tray" at bounding box center [112, 176] width 104 height 16
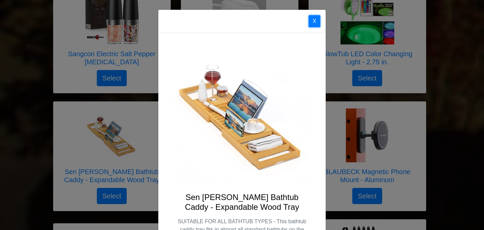
click at [314, 25] on button "X" at bounding box center [315, 21] width 12 height 12
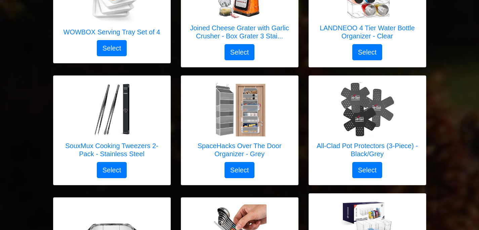
scroll to position [1942, 0]
